Goal: Task Accomplishment & Management: Manage account settings

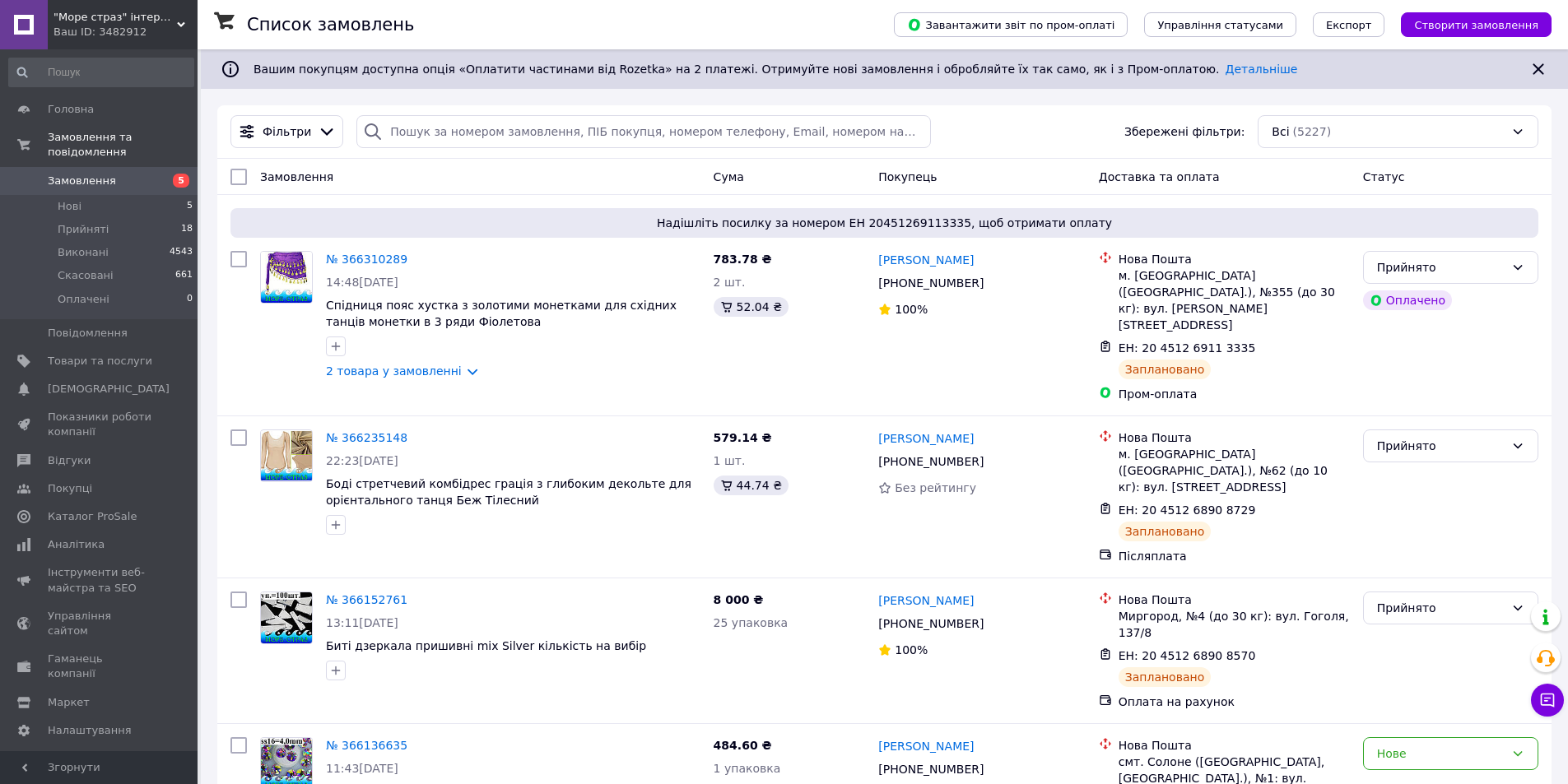
click at [470, 174] on div "Замовлення" at bounding box center [480, 176] width 454 height 29
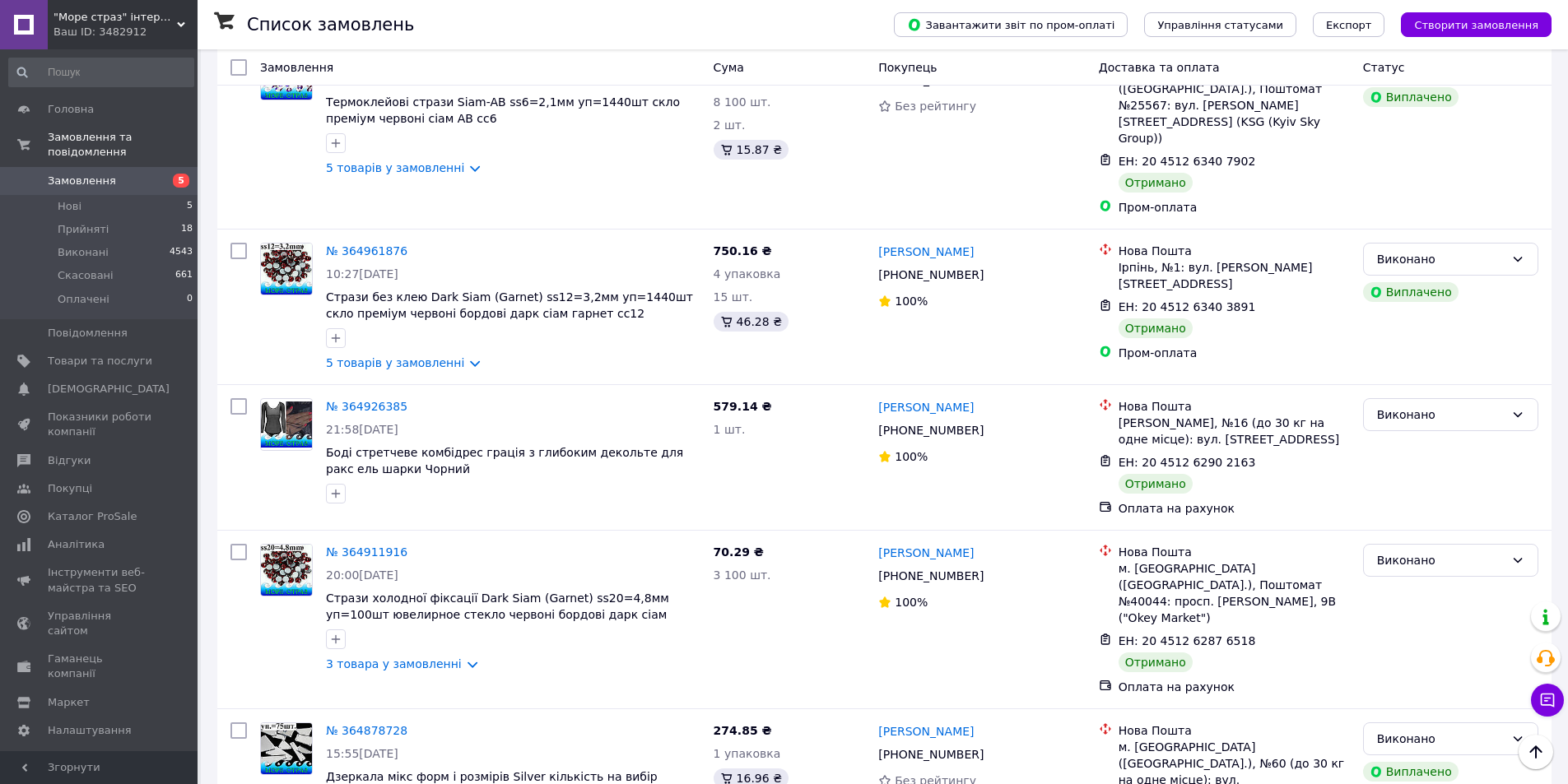
scroll to position [7128, 0]
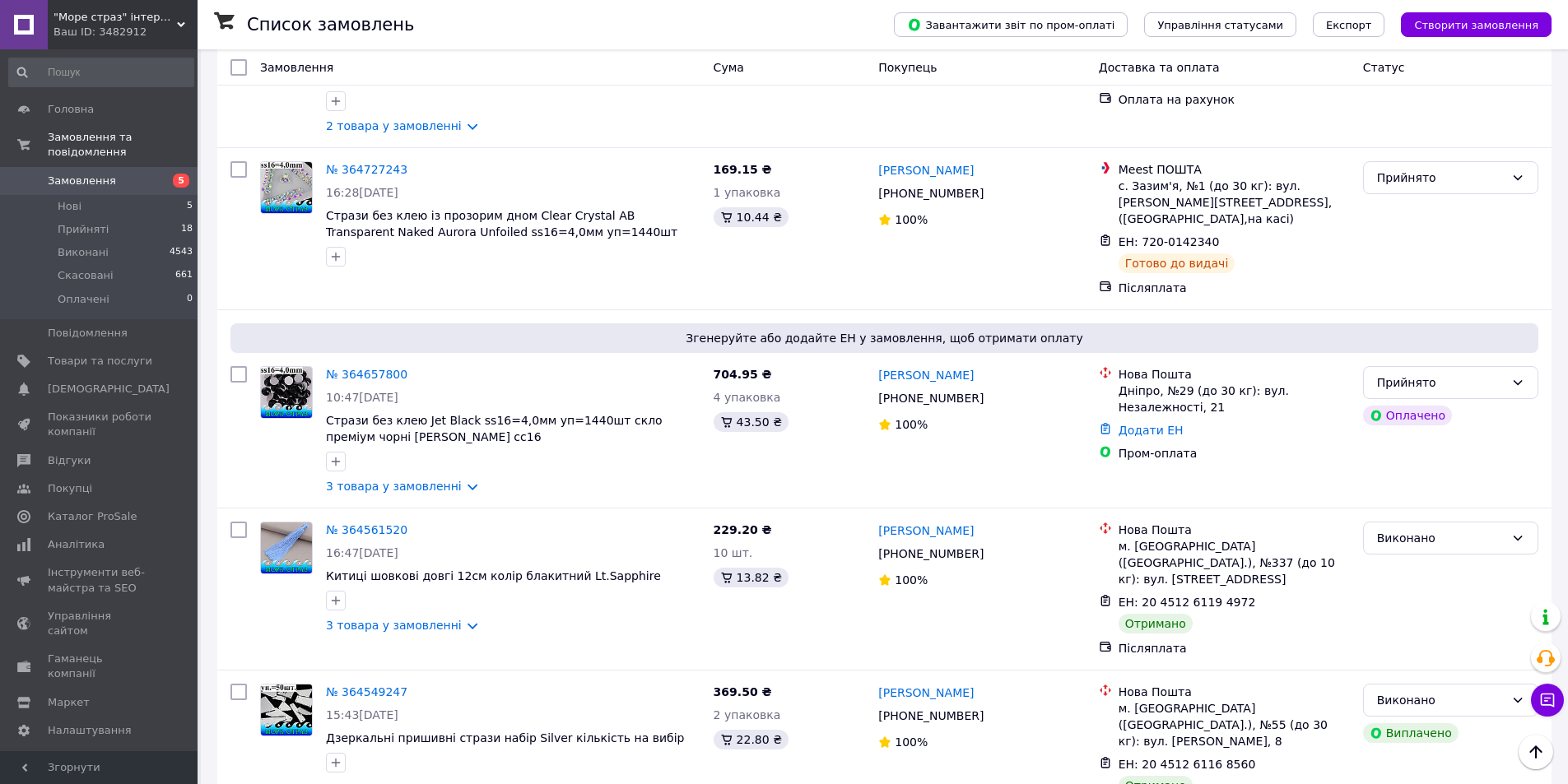
scroll to position [740, 0]
